Goal: Find specific page/section: Find specific page/section

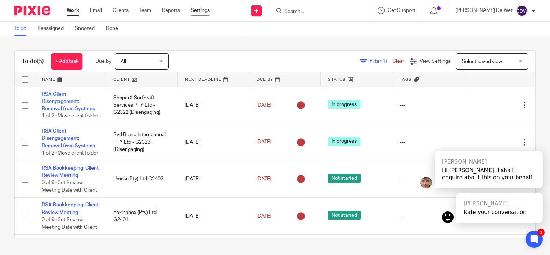
click at [202, 13] on link "Settings" at bounding box center [200, 10] width 19 height 7
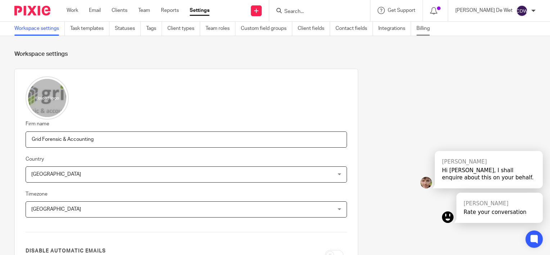
click at [424, 30] on link "Billing" at bounding box center [425, 29] width 19 height 14
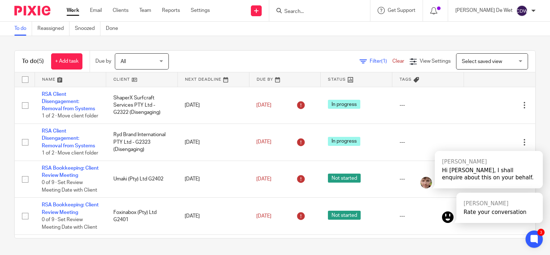
click at [312, 14] on input "Search" at bounding box center [316, 12] width 65 height 6
click at [125, 10] on link "Clients" at bounding box center [121, 10] width 16 height 7
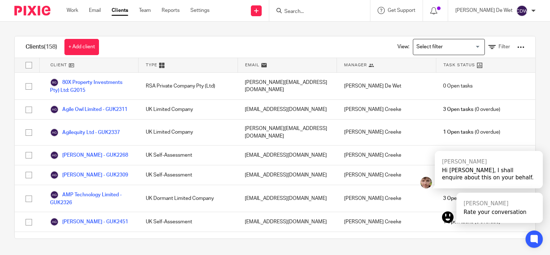
click at [324, 12] on input "Search" at bounding box center [316, 12] width 65 height 6
type input "w"
type input "x"
